Goal: Information Seeking & Learning: Learn about a topic

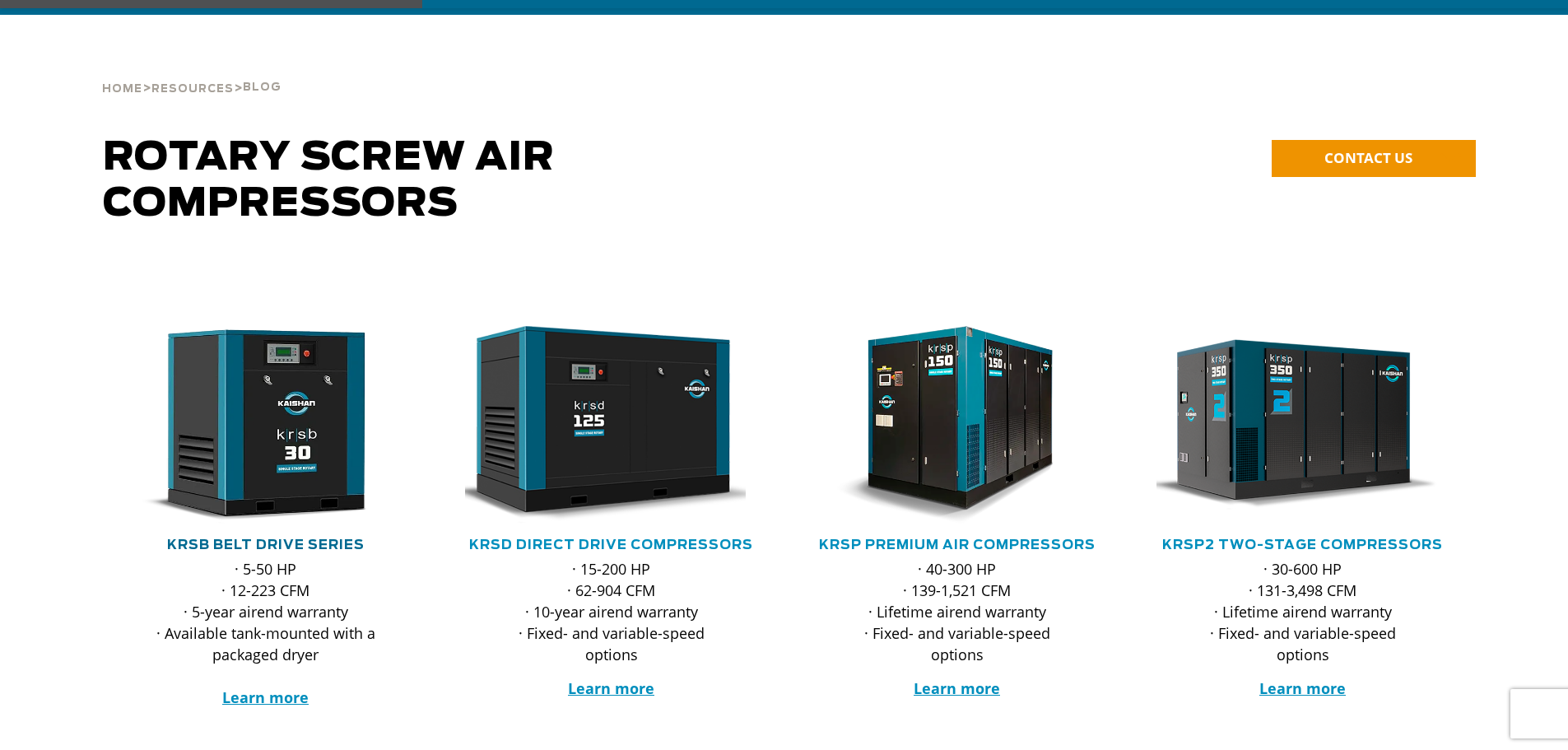
scroll to position [165, 0]
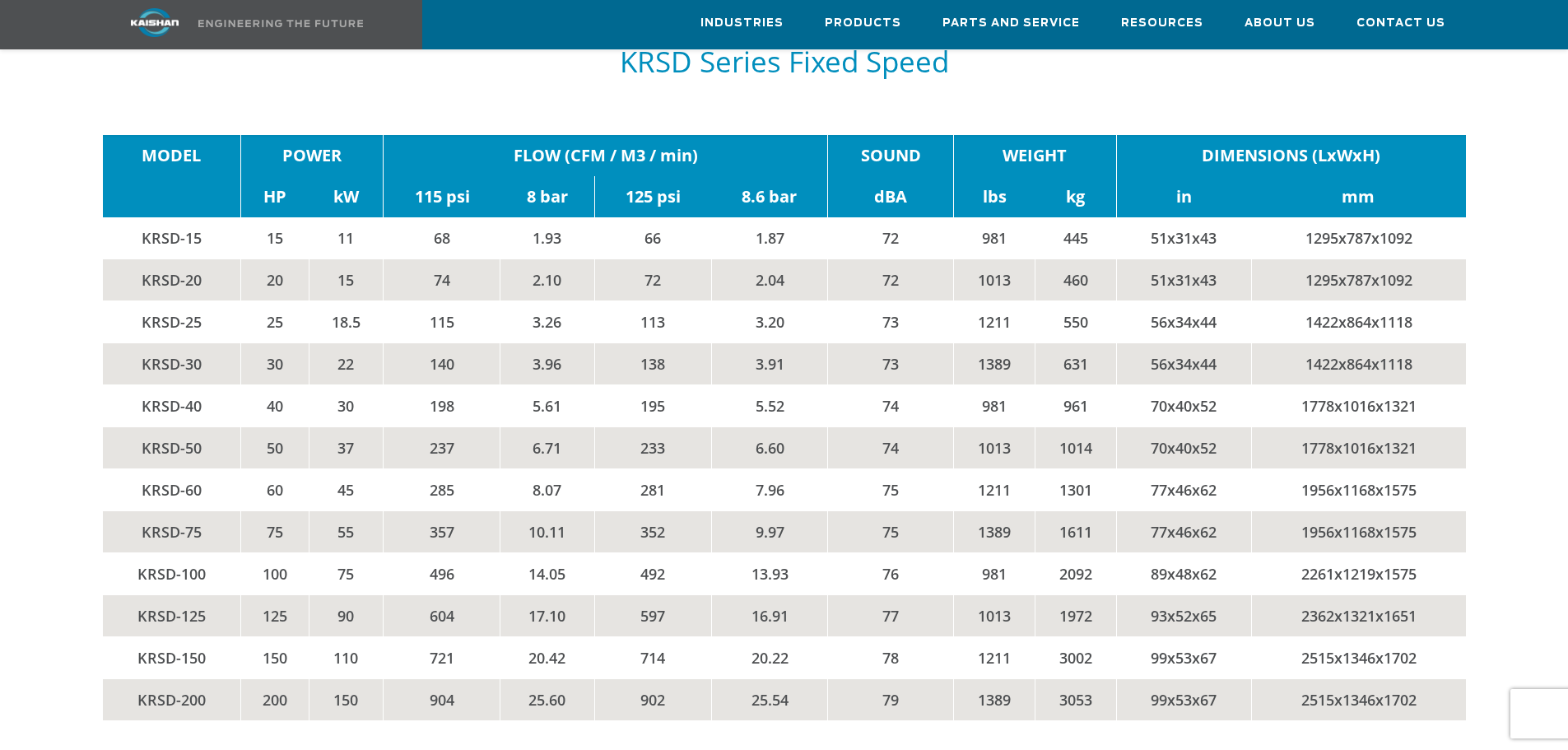
scroll to position [2717, 0]
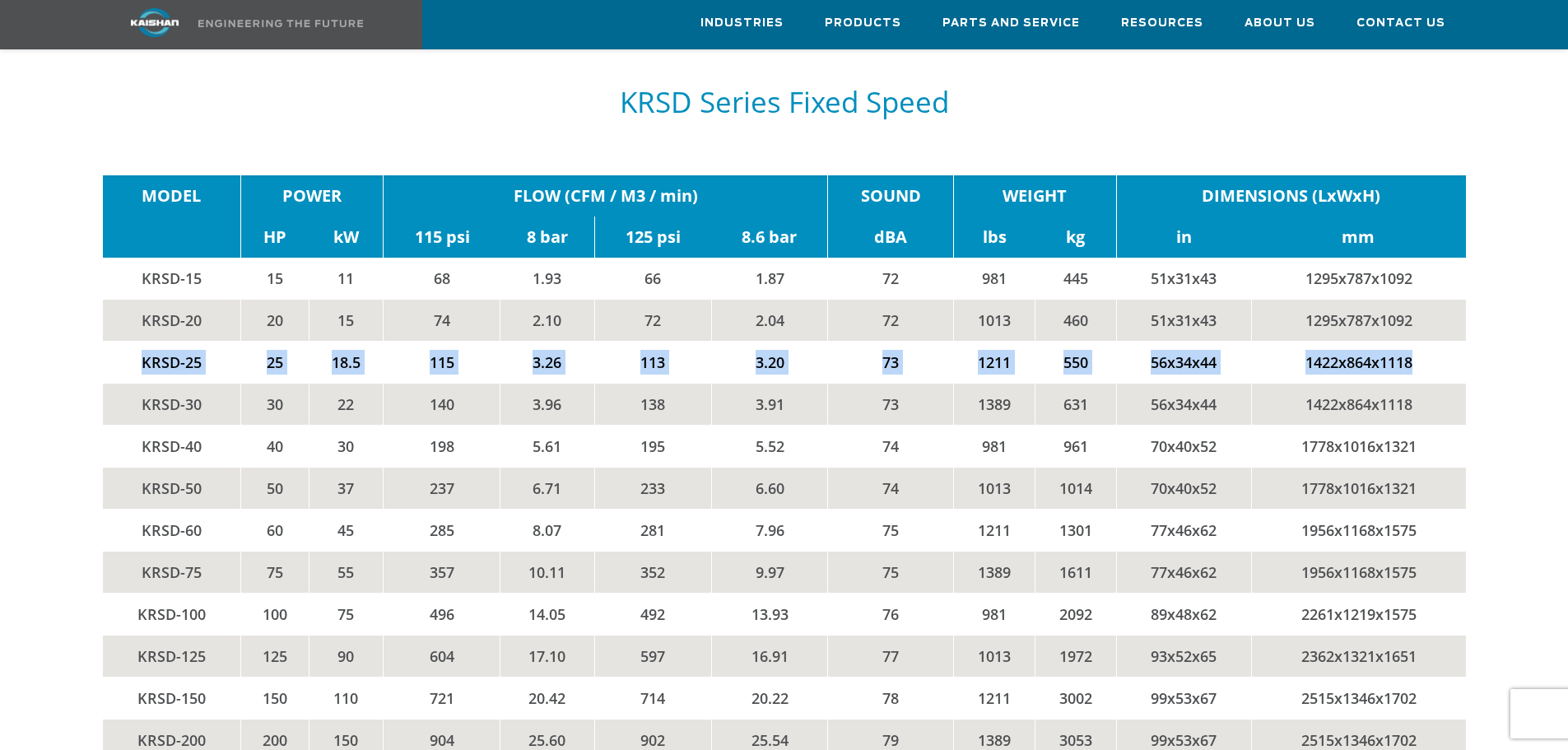
drag, startPoint x: 134, startPoint y: 338, endPoint x: 1445, endPoint y: 328, distance: 1311.0
click at [1445, 341] on tr "KRSD-25 25 18.5 115 3.26 113 3.20 73 1211 550 56x34x44 1422x864x1118" at bounding box center [784, 362] width 1364 height 42
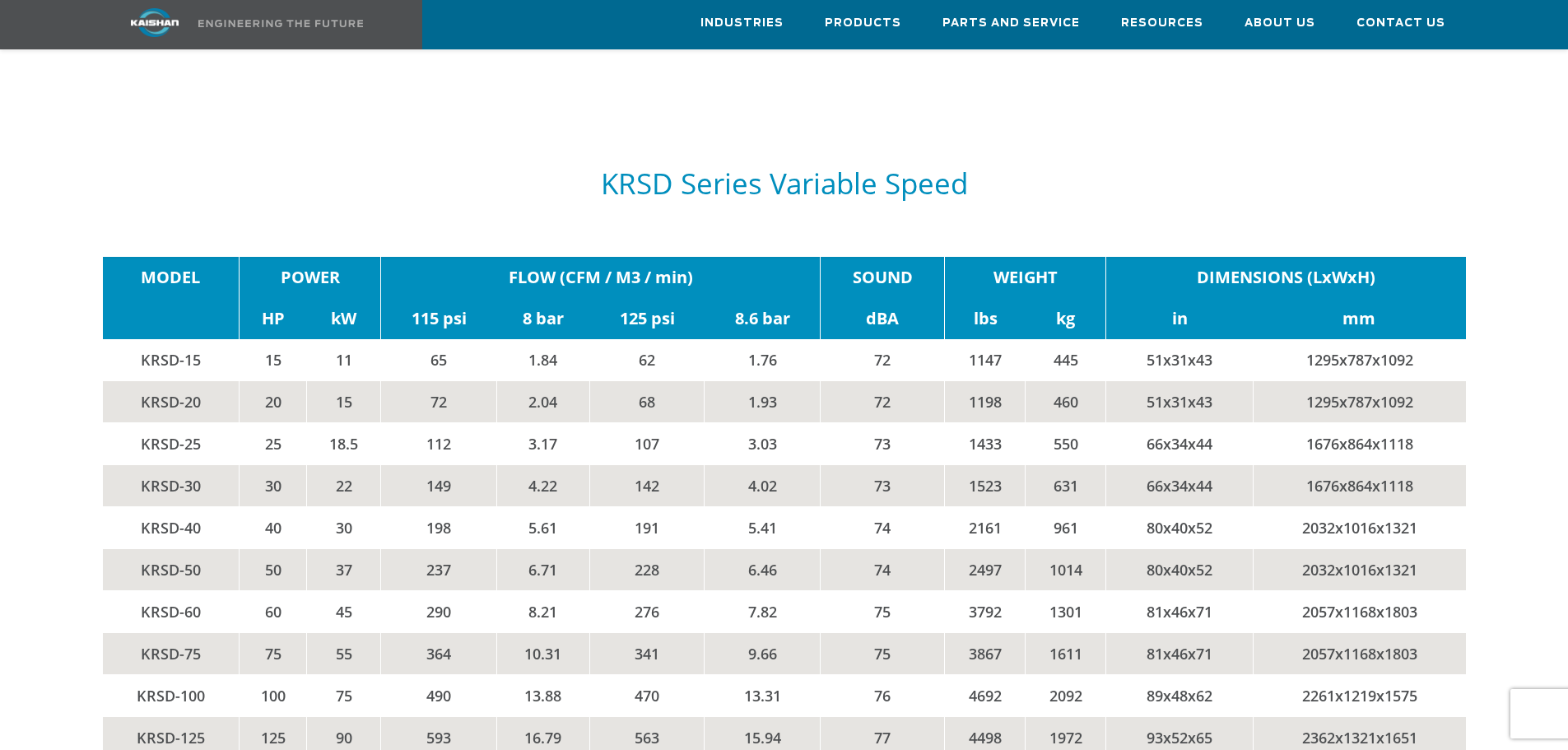
scroll to position [3459, 0]
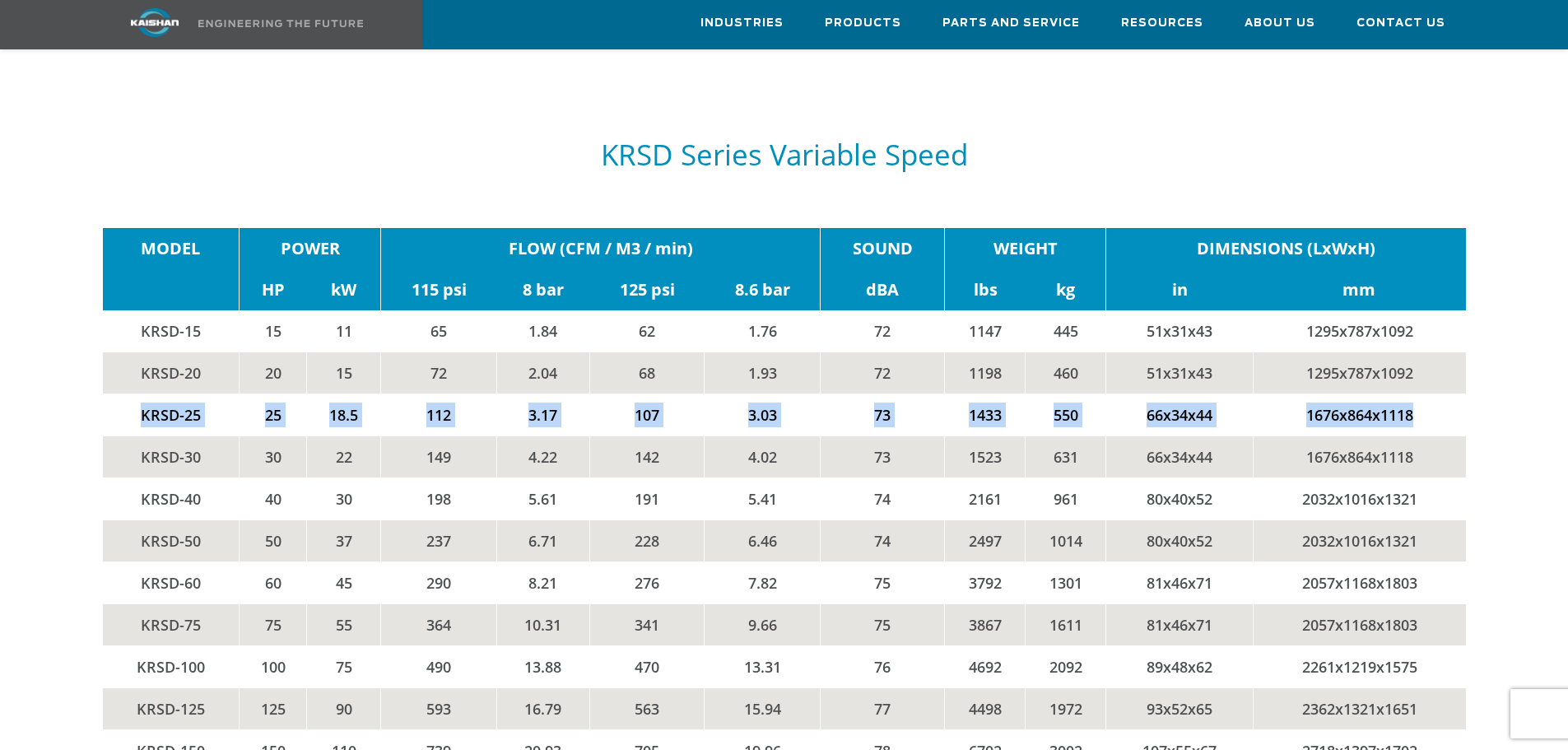
drag, startPoint x: 134, startPoint y: 394, endPoint x: 1433, endPoint y: 386, distance: 1299.0
click at [1441, 394] on tr "KRSD-25 25 18.5 112 3.17 107 3.03 73 1433 550 66x34x44 1676x864x1118" at bounding box center [784, 415] width 1364 height 42
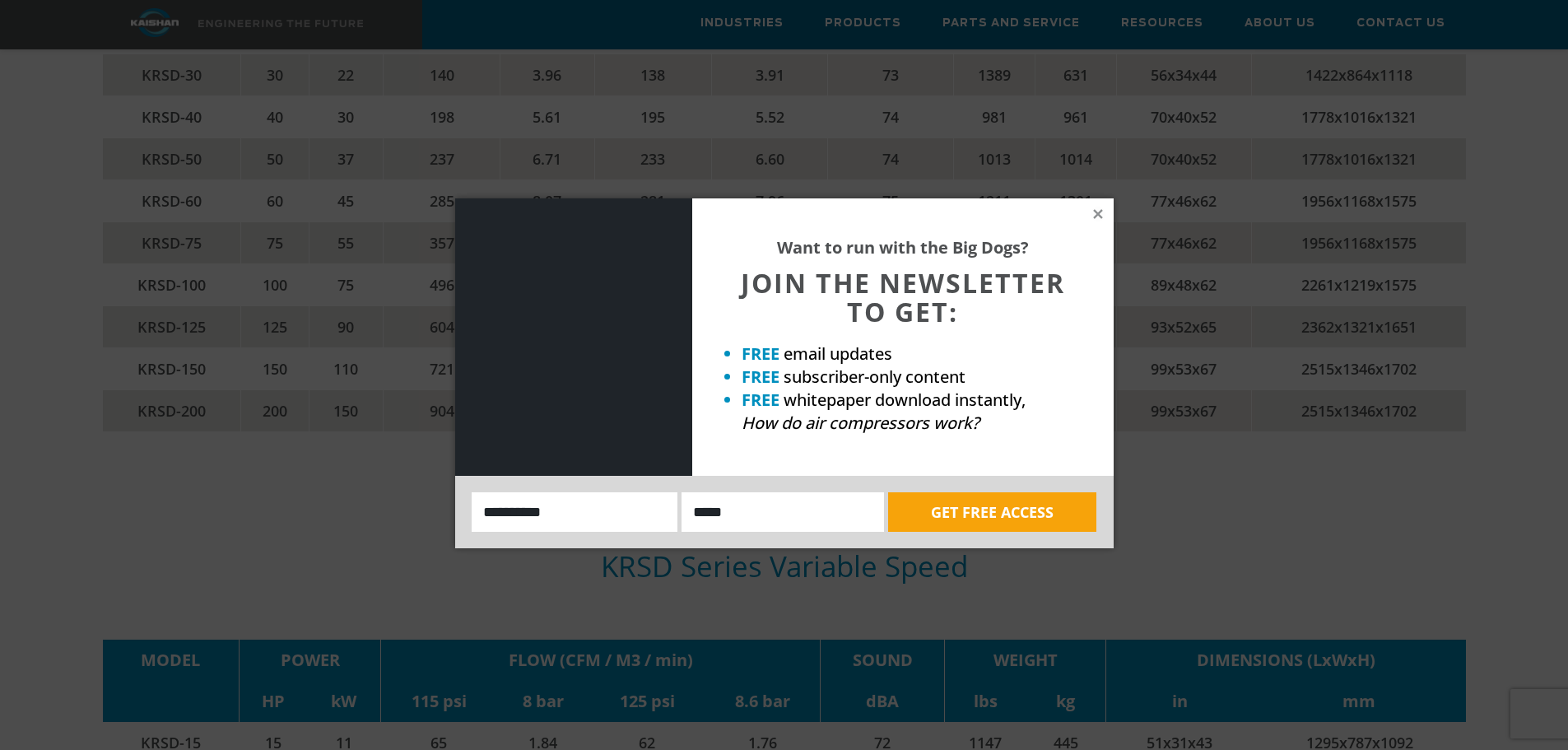
scroll to position [3376, 0]
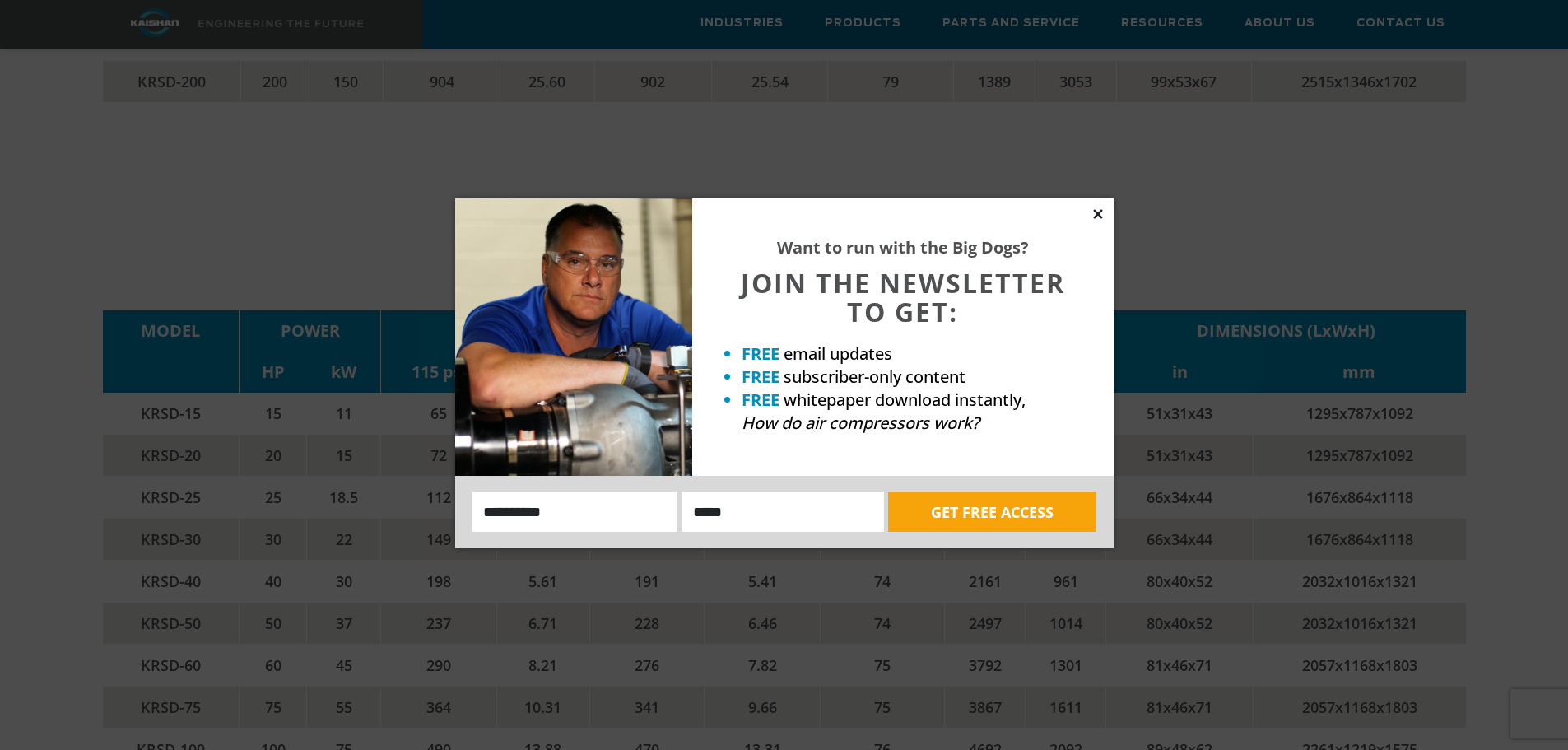
click at [1096, 212] on icon at bounding box center [1097, 213] width 9 height 9
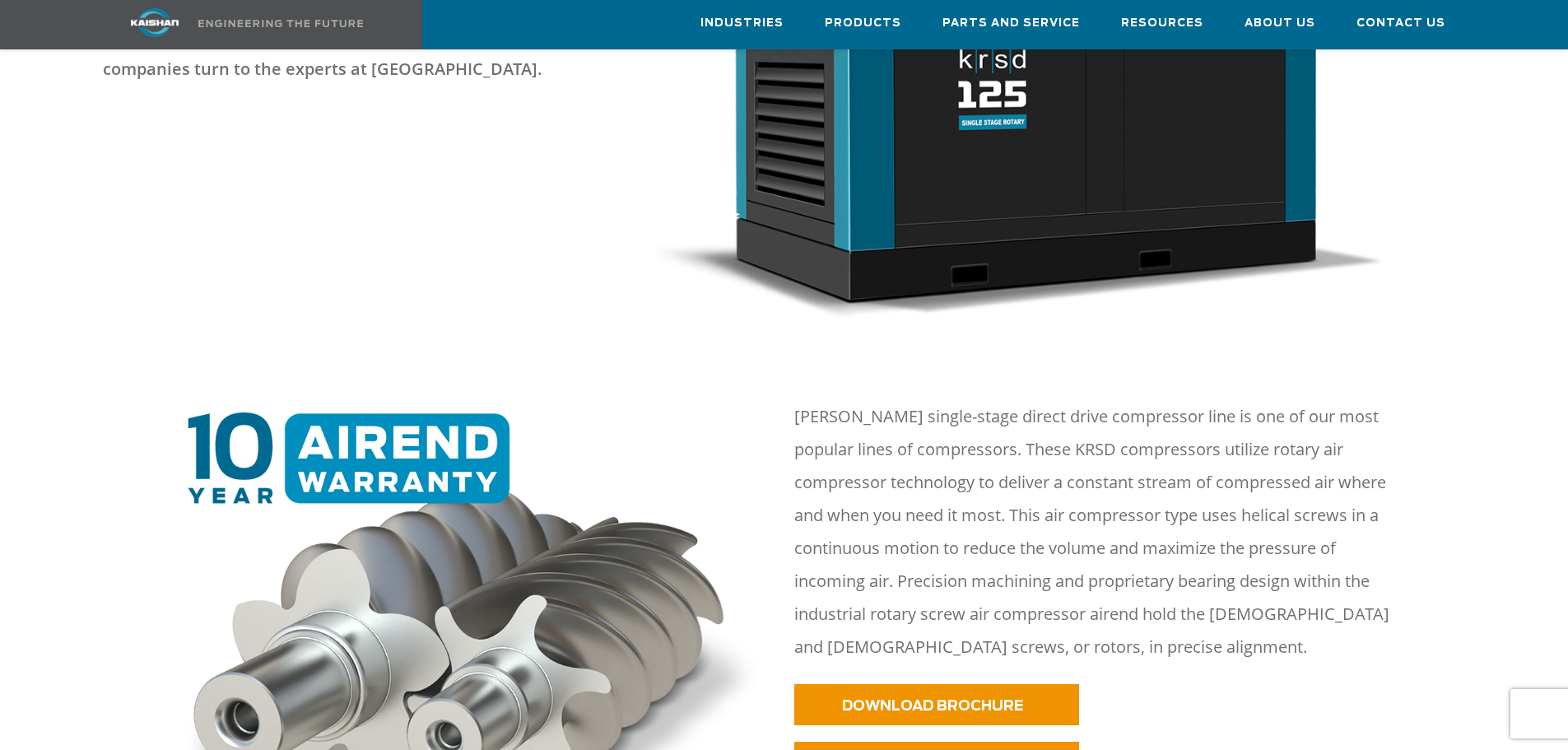
scroll to position [823, 0]
